Goal: Task Accomplishment & Management: Use online tool/utility

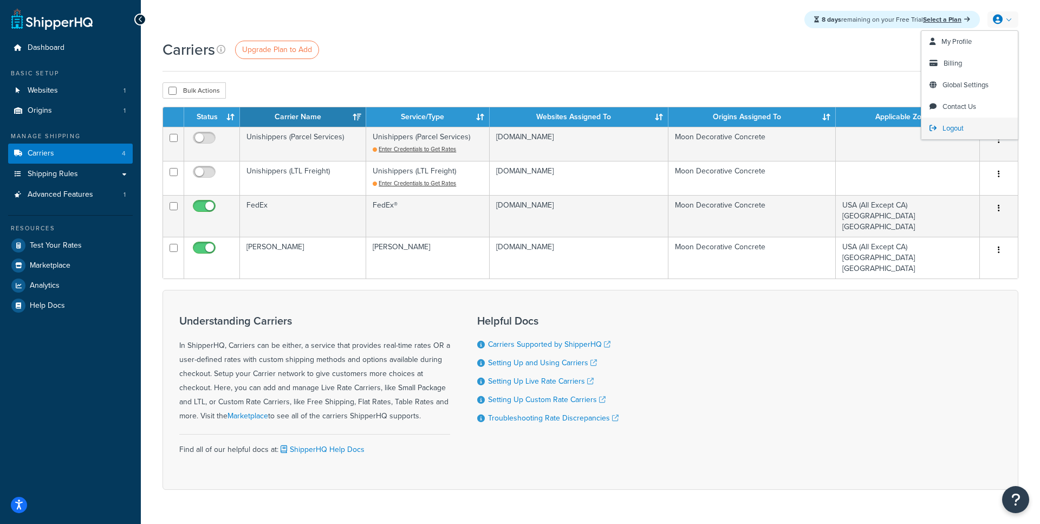
click at [942, 129] on link "Logout" at bounding box center [969, 129] width 96 height 22
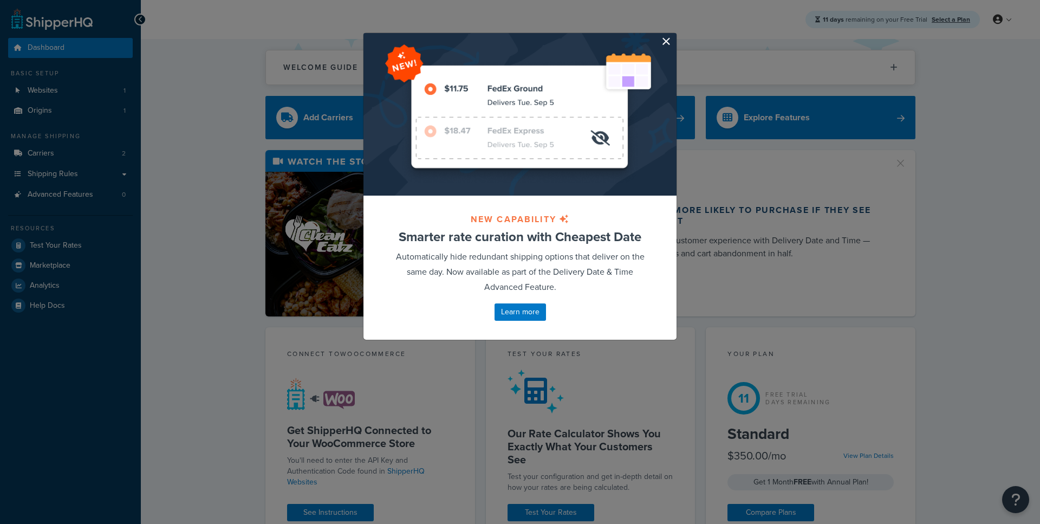
click at [674, 36] on button "button" at bounding box center [675, 34] width 3 height 3
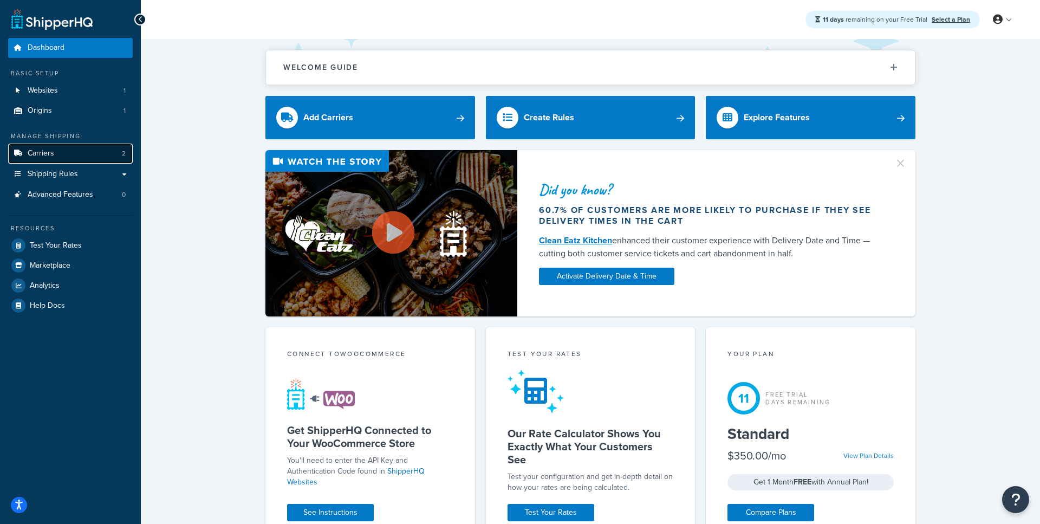
click at [62, 156] on link "Carriers 2" at bounding box center [70, 154] width 125 height 20
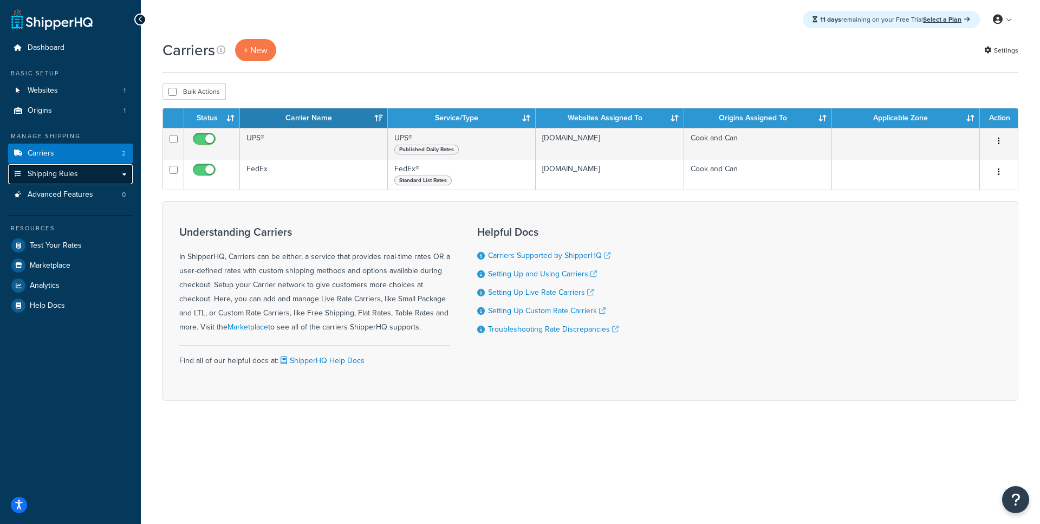
click at [78, 181] on link "Shipping Rules" at bounding box center [70, 174] width 125 height 20
